Goal: Check status: Check status

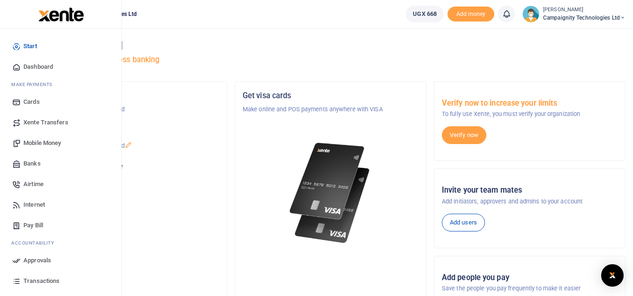
click at [48, 277] on span "Transactions" at bounding box center [41, 281] width 36 height 9
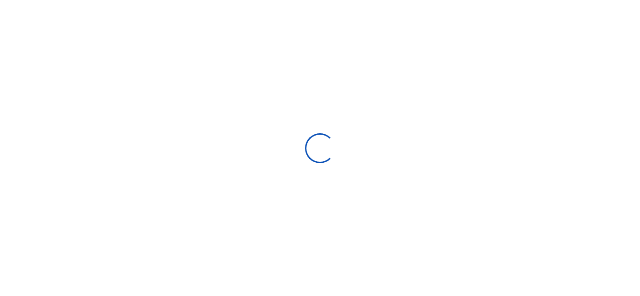
select select
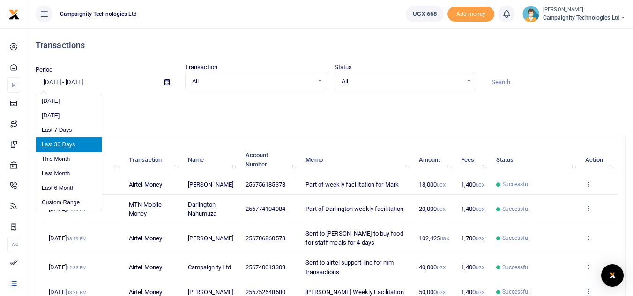
click at [97, 81] on input "07/20/2025 - 08/18/2025" at bounding box center [96, 82] width 121 height 16
click at [61, 161] on li "This Month" at bounding box center [69, 159] width 66 height 15
type input "08/01/2025 - 08/31/2025"
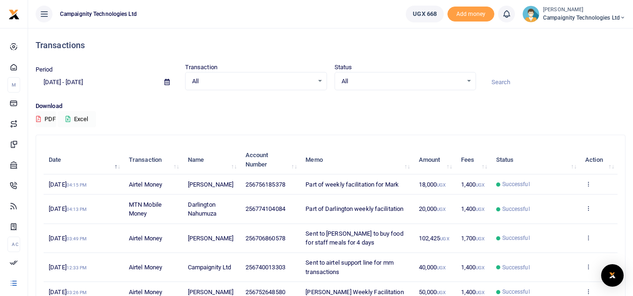
click at [78, 114] on button "Excel" at bounding box center [77, 119] width 38 height 16
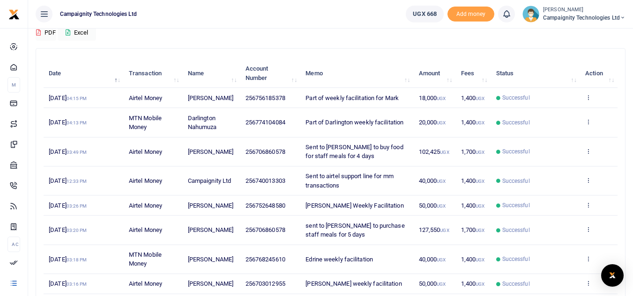
scroll to position [84, 0]
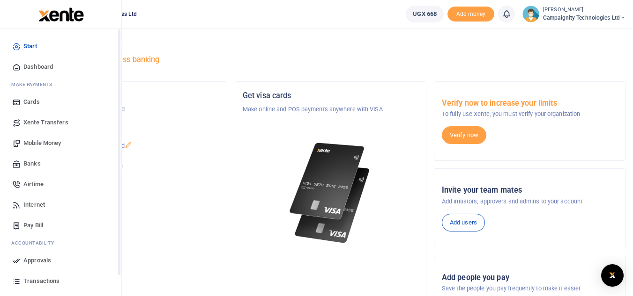
click at [41, 282] on span "Transactions" at bounding box center [41, 281] width 36 height 9
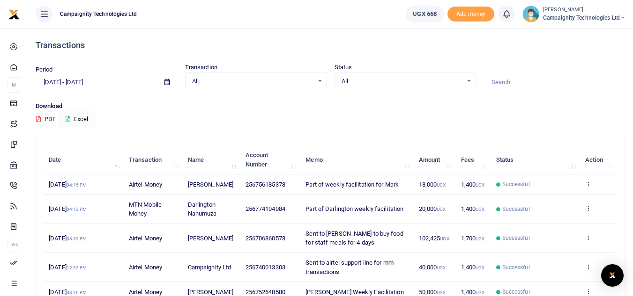
scroll to position [207, 0]
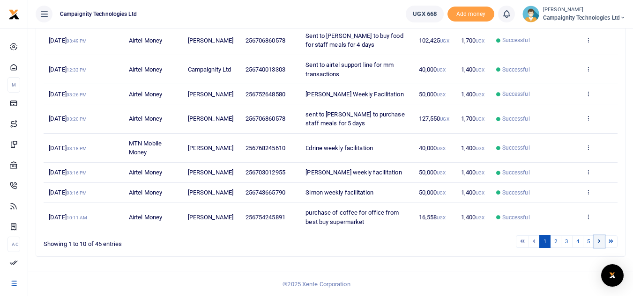
click at [597, 242] on icon at bounding box center [598, 241] width 3 height 5
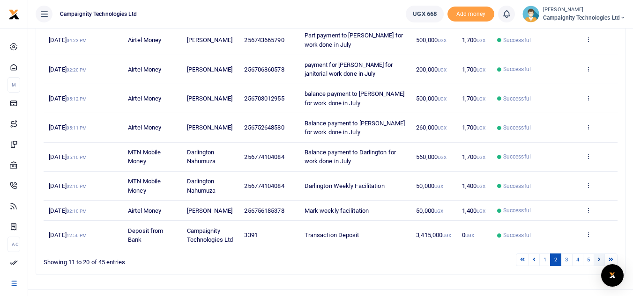
click at [596, 266] on link at bounding box center [598, 260] width 11 height 13
